Goal: Transaction & Acquisition: Download file/media

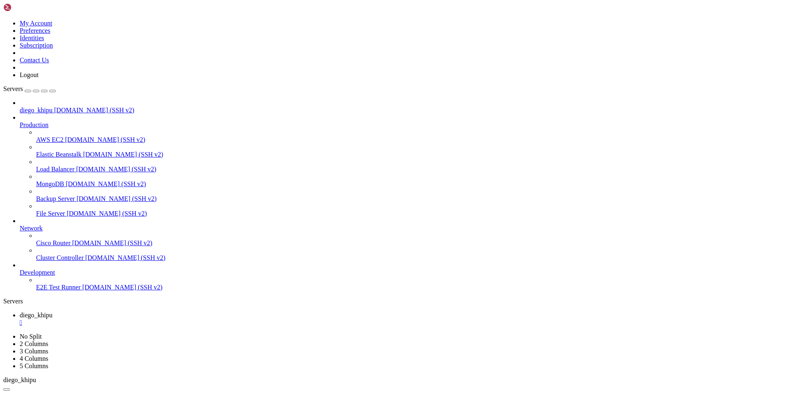
scroll to position [4056, 0]
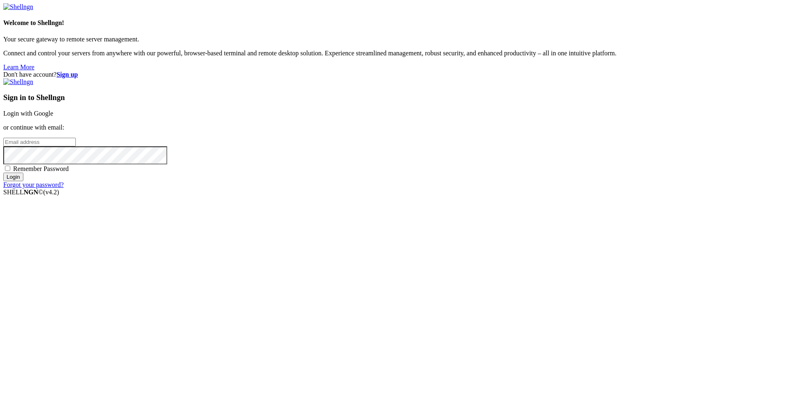
click at [53, 117] on link "Login with Google" at bounding box center [28, 113] width 50 height 7
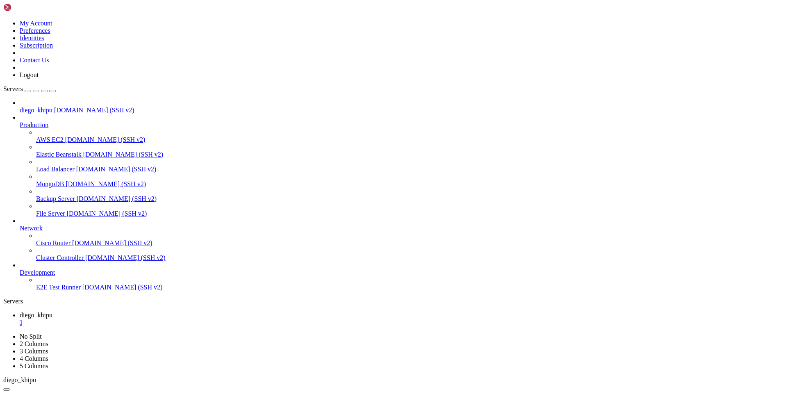
scroll to position [4056, 0]
drag, startPoint x: 41, startPoint y: 612, endPoint x: 237, endPoint y: 612, distance: 196.3
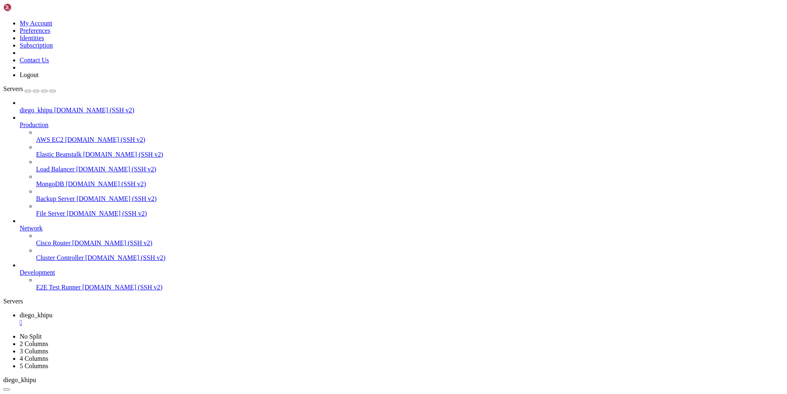
drag, startPoint x: 214, startPoint y: 602, endPoint x: 220, endPoint y: 601, distance: 6.2
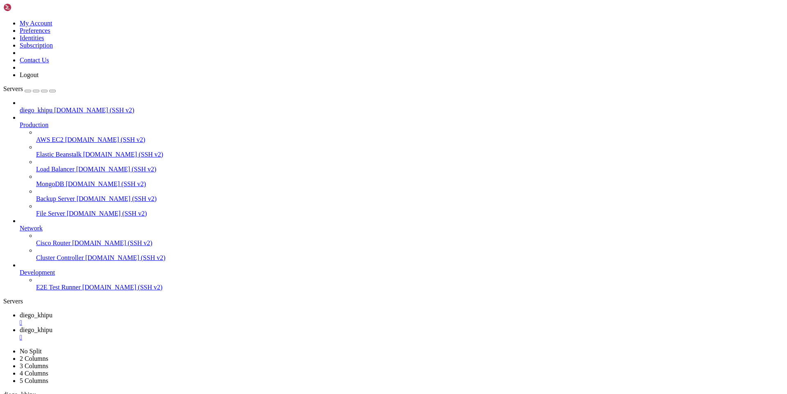
type input "/home/diego.[PERSON_NAME]/deep/lab2/outputs/exp1"
click at [128, 311] on link "[PERSON_NAME]" at bounding box center [402, 318] width 764 height 15
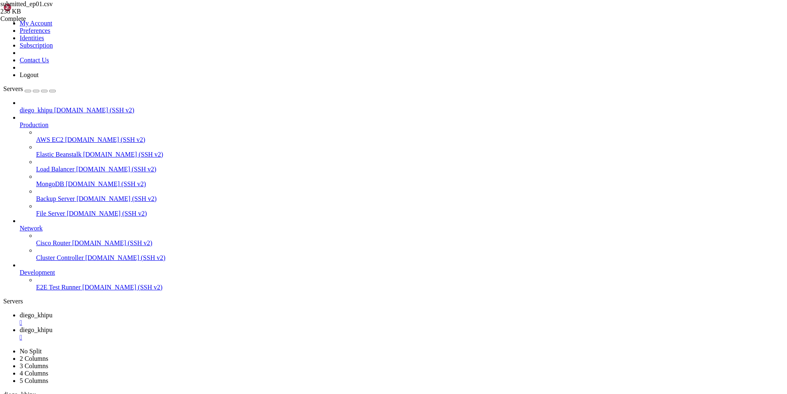
click at [156, 319] on div "" at bounding box center [402, 322] width 764 height 7
click at [158, 319] on div "" at bounding box center [402, 322] width 764 height 7
